Goal: Task Accomplishment & Management: Use online tool/utility

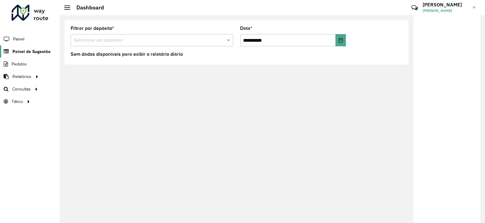
click at [20, 55] on link "Painel de Sugestão" at bounding box center [25, 51] width 50 height 12
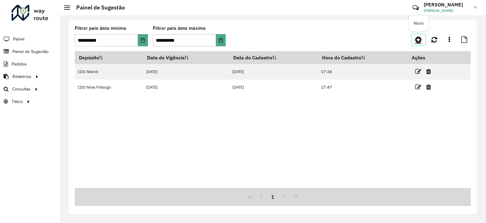
click at [417, 37] on icon at bounding box center [419, 39] width 6 height 7
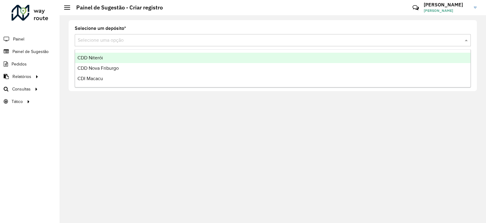
click at [137, 38] on input "text" at bounding box center [267, 40] width 378 height 7
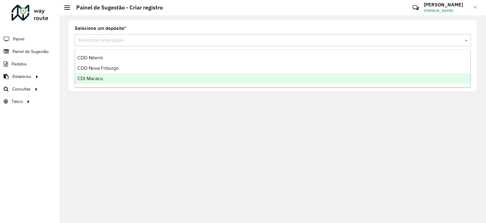
click at [96, 75] on div "CDI Macacu" at bounding box center [273, 78] width 396 height 10
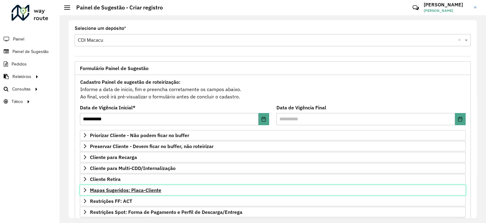
click at [110, 188] on span "Mapas Sugeridos: Placa-Cliente" at bounding box center [125, 189] width 71 height 5
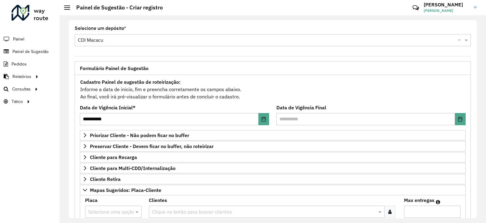
click at [109, 212] on input "text" at bounding box center [107, 211] width 38 height 7
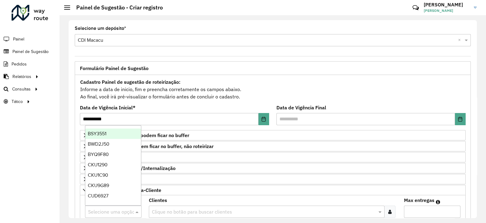
paste input "*******"
type input "*******"
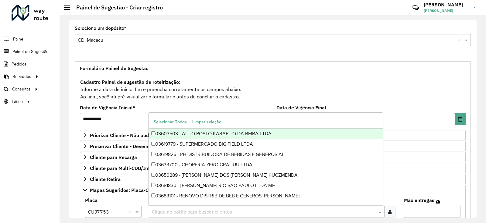
click at [157, 210] on input "text" at bounding box center [263, 211] width 227 height 7
paste input "*****"
type input "*****"
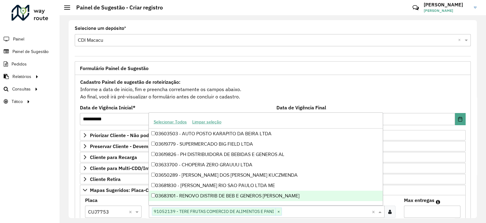
paste input "*****"
type input "*****"
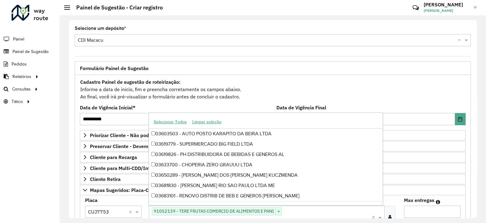
click at [415, 213] on input "Max entregas" at bounding box center [432, 211] width 57 height 12
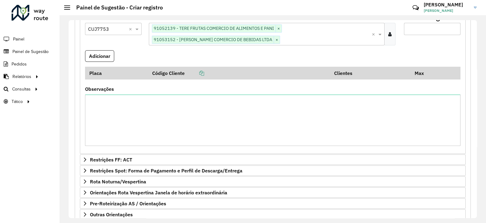
scroll to position [184, 0]
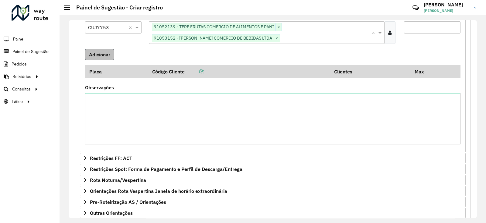
type input "*"
click at [98, 55] on button "Adicionar" at bounding box center [99, 55] width 29 height 12
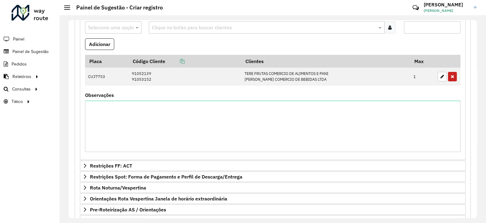
scroll to position [228, 0]
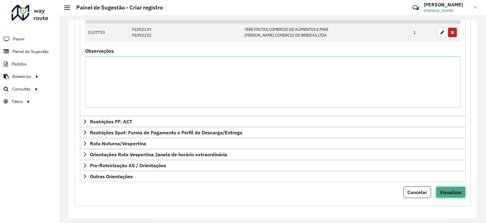
click at [454, 192] on span "Visualizar" at bounding box center [451, 192] width 22 height 6
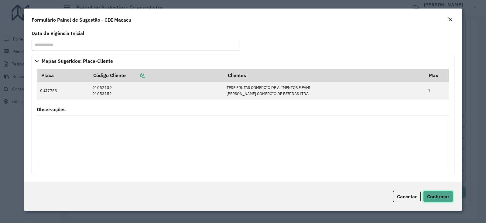
click at [441, 195] on span "Confirmar" at bounding box center [438, 196] width 22 height 6
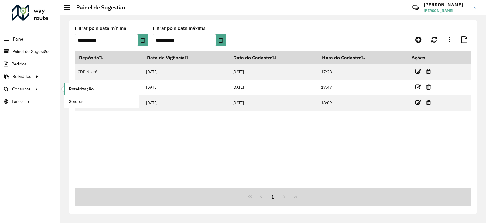
click at [73, 89] on span "Roteirização" at bounding box center [81, 89] width 25 height 6
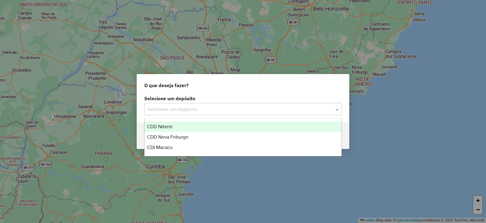
click at [155, 105] on input "text" at bounding box center [236, 108] width 179 height 7
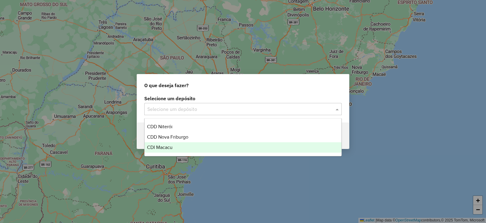
click at [158, 146] on span "CDI Macacu" at bounding box center [160, 146] width 26 height 5
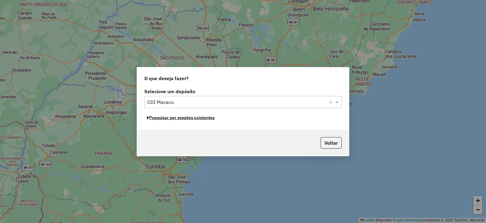
click at [176, 118] on button "Pesquisar por sessões existentes" at bounding box center [180, 117] width 73 height 9
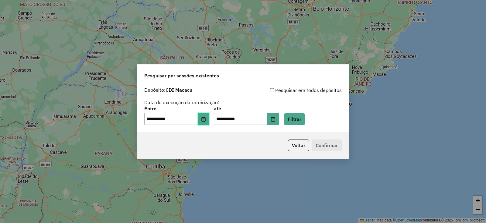
click at [207, 115] on button "Choose Date" at bounding box center [204, 119] width 12 height 12
click at [288, 95] on div "**********" at bounding box center [243, 105] width 198 height 39
click at [306, 125] on button "Filtrar" at bounding box center [295, 119] width 22 height 12
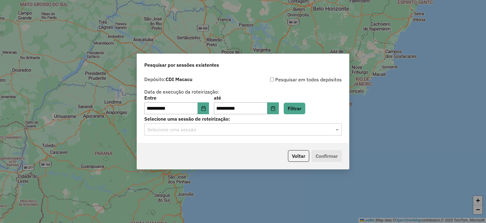
click at [206, 133] on div "Selecione uma sessão" at bounding box center [243, 129] width 198 height 12
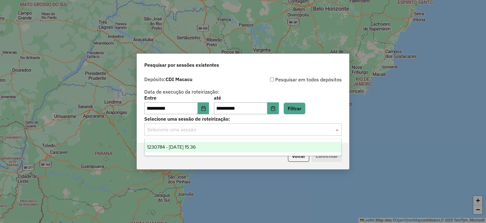
click at [184, 145] on span "1230784 - [DATE] 15:36" at bounding box center [171, 146] width 49 height 5
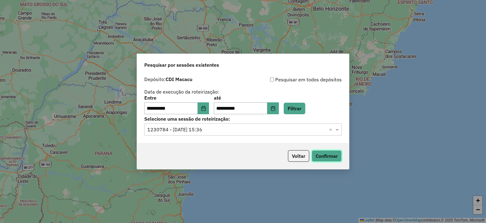
click at [318, 154] on button "Confirmar" at bounding box center [327, 156] width 30 height 12
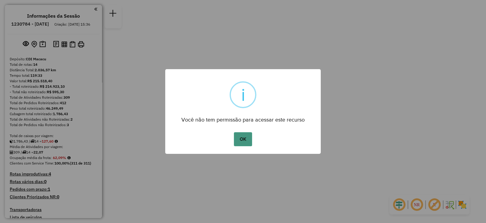
click at [242, 140] on button "OK" at bounding box center [243, 139] width 18 height 14
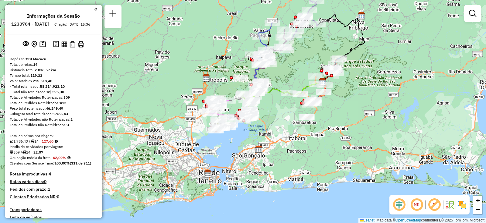
drag, startPoint x: 186, startPoint y: 163, endPoint x: 265, endPoint y: 134, distance: 83.6
click at [265, 134] on div "Janela de atendimento Grade de atendimento Capacidade Transportadoras Veículos …" at bounding box center [243, 111] width 486 height 223
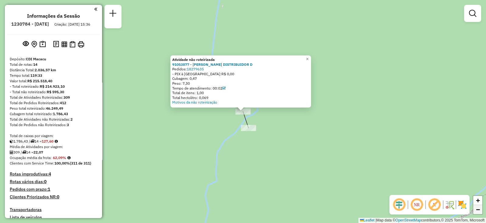
click at [482, 209] on link "−" at bounding box center [478, 209] width 9 height 9
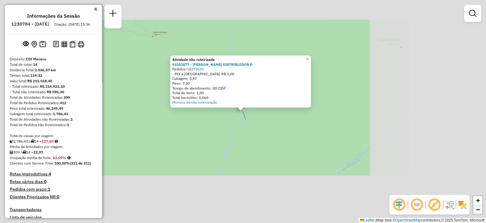
click at [482, 209] on link "−" at bounding box center [478, 209] width 9 height 9
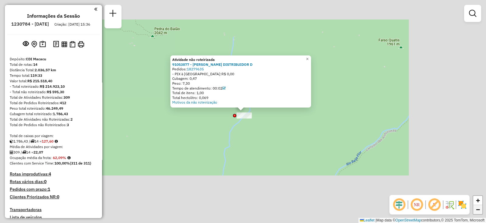
click at [482, 209] on link "−" at bounding box center [478, 209] width 9 height 9
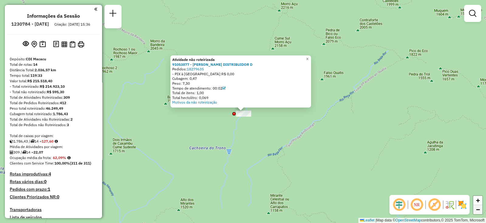
click at [482, 209] on link "−" at bounding box center [478, 209] width 9 height 9
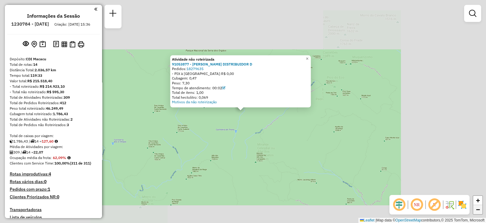
click at [482, 209] on link "−" at bounding box center [478, 209] width 9 height 9
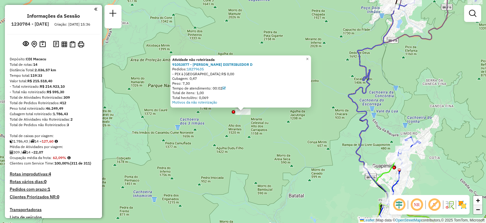
click at [482, 209] on link "−" at bounding box center [478, 209] width 9 height 9
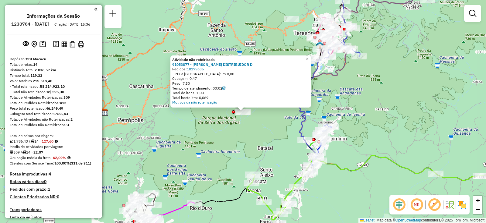
click at [274, 125] on div "Atividade não roteirizada 91053877 - LEANDRO FIGUEIREDO OTTERO DISTRIBUIDOR D P…" at bounding box center [243, 111] width 486 height 223
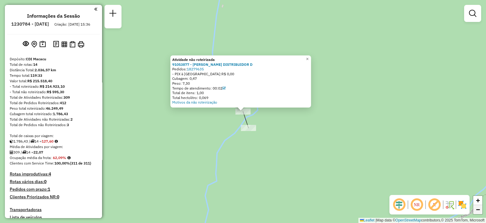
click at [480, 209] on span "−" at bounding box center [478, 209] width 4 height 8
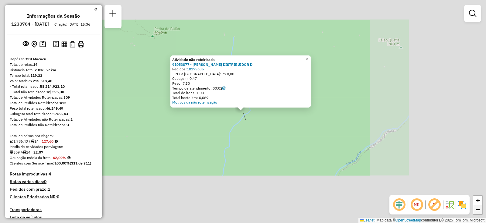
click at [480, 209] on span "−" at bounding box center [478, 209] width 4 height 8
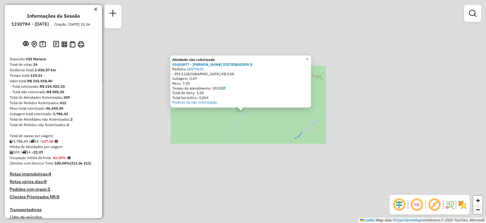
click at [480, 209] on span "−" at bounding box center [478, 209] width 4 height 8
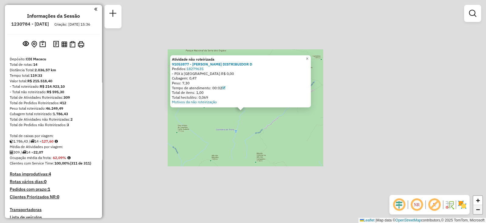
click at [480, 209] on span "−" at bounding box center [478, 209] width 4 height 8
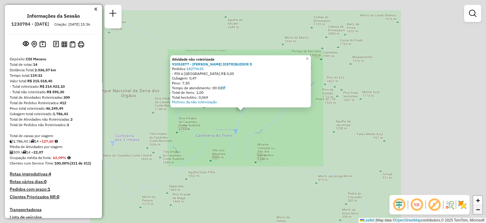
click at [480, 209] on span "−" at bounding box center [478, 209] width 4 height 8
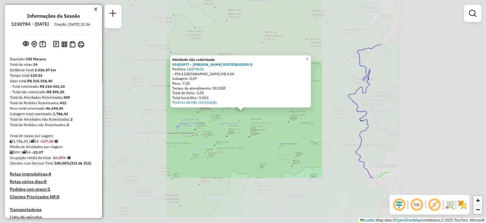
click at [480, 209] on span "−" at bounding box center [478, 209] width 4 height 8
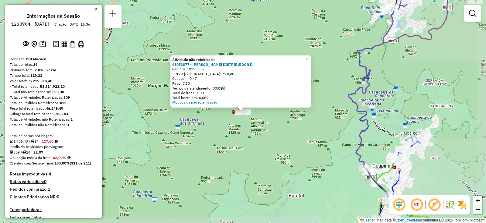
click at [480, 209] on span "−" at bounding box center [478, 209] width 4 height 8
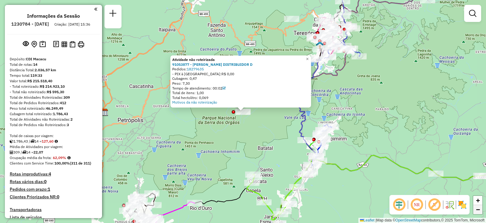
click at [480, 209] on span "−" at bounding box center [478, 209] width 4 height 8
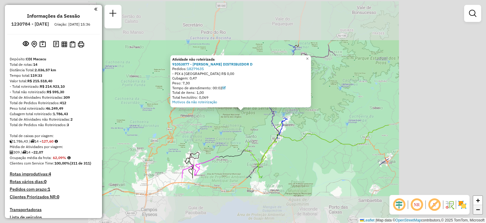
click at [480, 209] on span "−" at bounding box center [478, 209] width 4 height 8
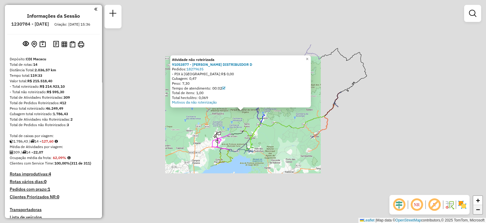
click at [480, 209] on span "−" at bounding box center [478, 209] width 4 height 8
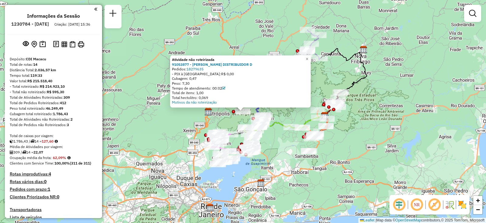
click at [361, 145] on div "Atividade não roteirizada 91053877 - LEANDRO FIGUEIREDO OTTERO DISTRIBUIDOR D P…" at bounding box center [243, 111] width 486 height 223
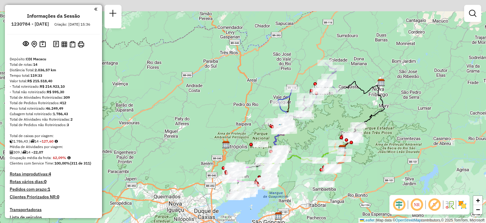
drag, startPoint x: 246, startPoint y: 56, endPoint x: 266, endPoint y: 91, distance: 40.6
click at [266, 91] on div "Janela de atendimento Grade de atendimento Capacidade Transportadoras Veículos …" at bounding box center [243, 111] width 486 height 223
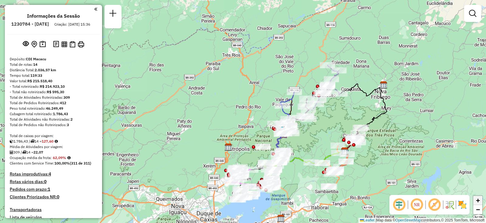
click at [479, 200] on span "+" at bounding box center [478, 200] width 4 height 8
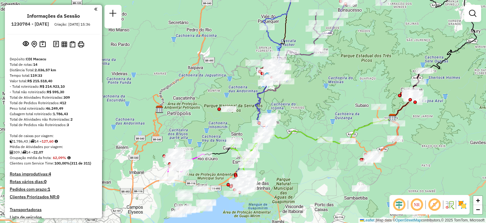
drag, startPoint x: 267, startPoint y: 69, endPoint x: 211, endPoint y: -14, distance: 100.1
click at [211, 0] on html "Aguarde... Pop-up bloqueado! Seu navegador bloqueou automáticamente a abertura …" at bounding box center [243, 111] width 486 height 223
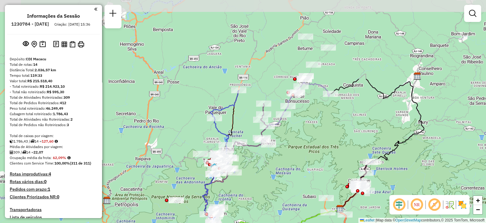
drag, startPoint x: 179, startPoint y: 46, endPoint x: 128, endPoint y: 147, distance: 113.1
click at [128, 147] on div "Janela de atendimento Grade de atendimento Capacidade Transportadoras Veículos …" at bounding box center [243, 111] width 486 height 223
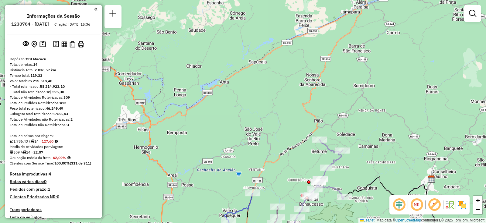
drag, startPoint x: 173, startPoint y: 61, endPoint x: 188, endPoint y: 164, distance: 103.7
click at [188, 164] on div "Janela de atendimento Grade de atendimento Capacidade Transportadoras Veículos …" at bounding box center [243, 111] width 486 height 223
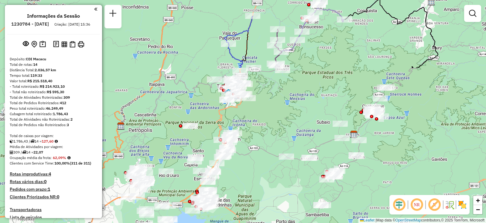
drag, startPoint x: 201, startPoint y: 144, endPoint x: 202, endPoint y: -33, distance: 176.9
click at [202, 0] on html "Aguarde... Pop-up bloqueado! Seu navegador bloqueou automáticamente a abertura …" at bounding box center [243, 111] width 486 height 223
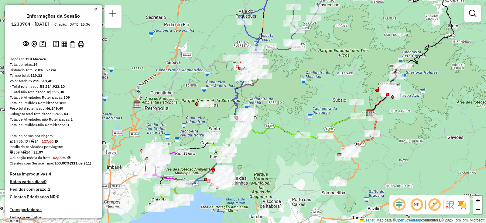
drag, startPoint x: 262, startPoint y: 129, endPoint x: 276, endPoint y: 105, distance: 28.2
click at [276, 105] on div "Janela de atendimento Grade de atendimento Capacidade Transportadoras Veículos …" at bounding box center [243, 111] width 486 height 223
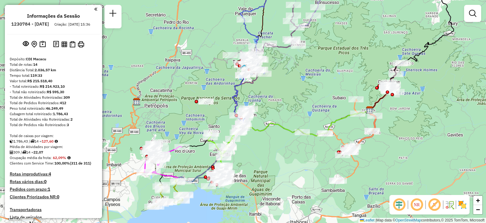
click at [225, 58] on div at bounding box center [230, 55] width 15 height 6
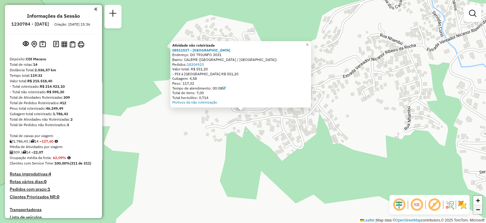
click at [479, 207] on span "−" at bounding box center [478, 209] width 4 height 8
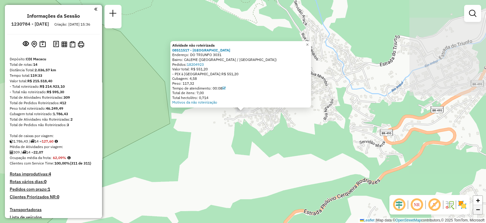
click at [479, 207] on span "−" at bounding box center [478, 209] width 4 height 8
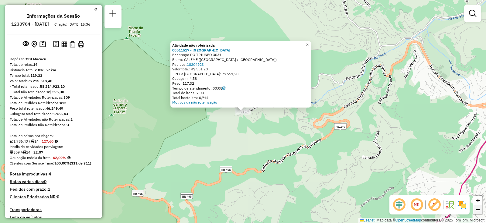
click at [479, 207] on span "−" at bounding box center [478, 209] width 4 height 8
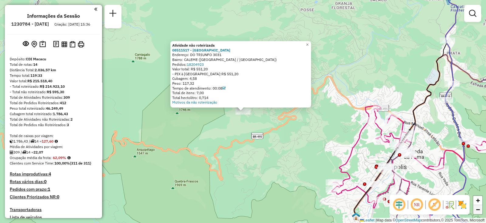
click at [479, 207] on span "−" at bounding box center [478, 209] width 4 height 8
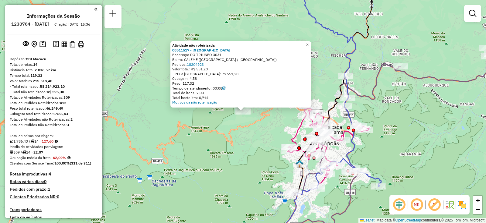
click at [428, 129] on div "Atividade não roteirizada 08511517 - BAR DA CATIA Endereço: DO TRIUNFO 3031 Bai…" at bounding box center [243, 111] width 486 height 223
